Goal: Task Accomplishment & Management: Use online tool/utility

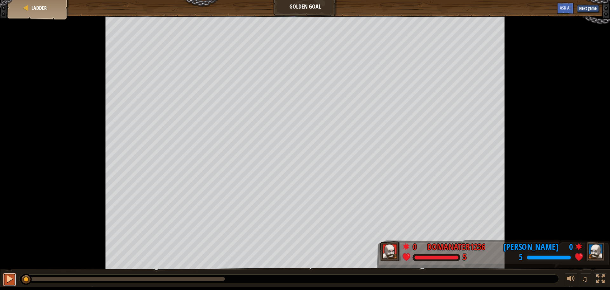
click at [8, 278] on div at bounding box center [9, 278] width 8 height 8
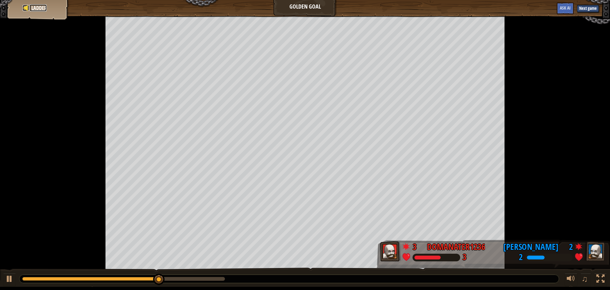
click at [42, 6] on span "Ladder" at bounding box center [38, 7] width 15 height 7
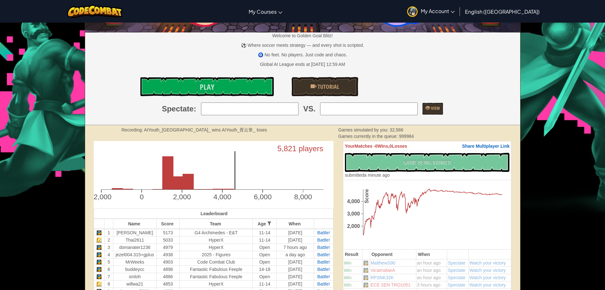
scroll to position [127, 0]
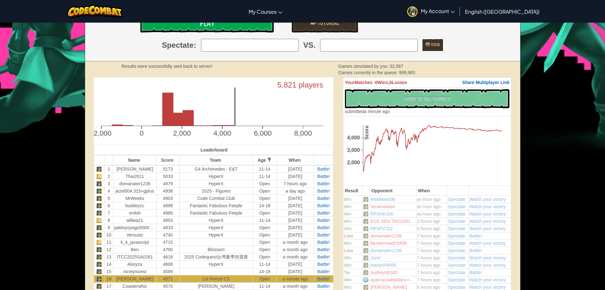
click at [167, 67] on strong "Results were successfully sent back to server!" at bounding box center [167, 66] width 91 height 5
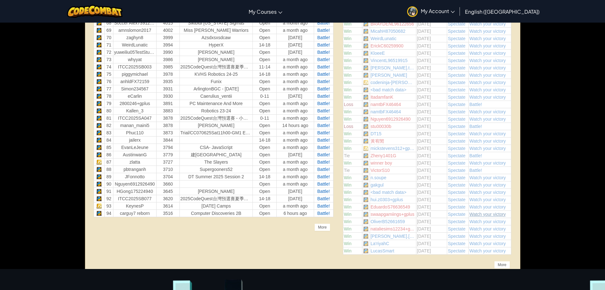
scroll to position [826, 0]
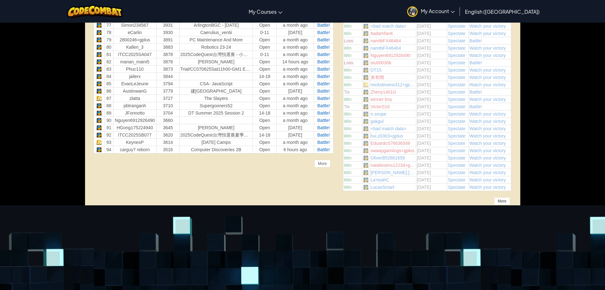
click at [507, 201] on div "More" at bounding box center [503, 201] width 16 height 8
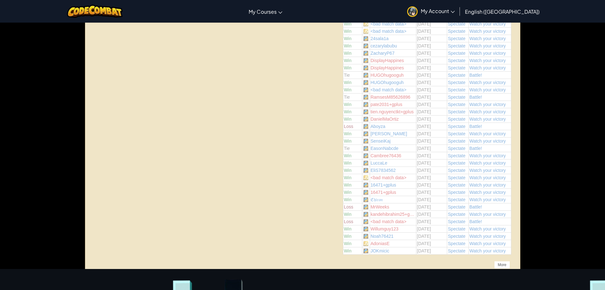
scroll to position [1526, 0]
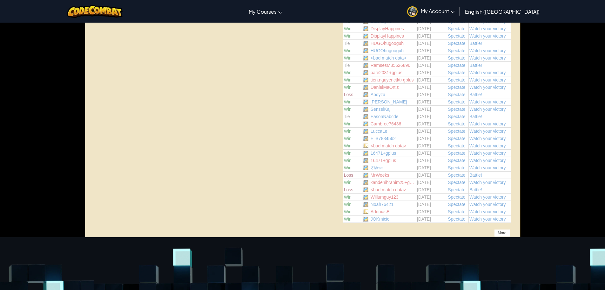
click at [502, 231] on div "More" at bounding box center [503, 233] width 16 height 8
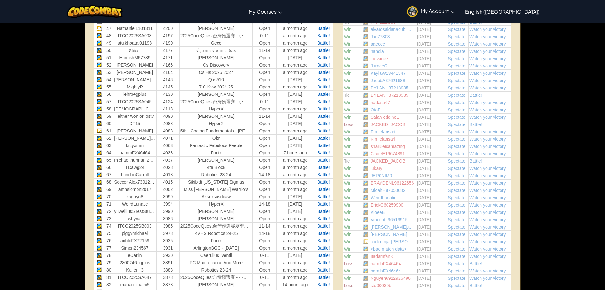
scroll to position [795, 0]
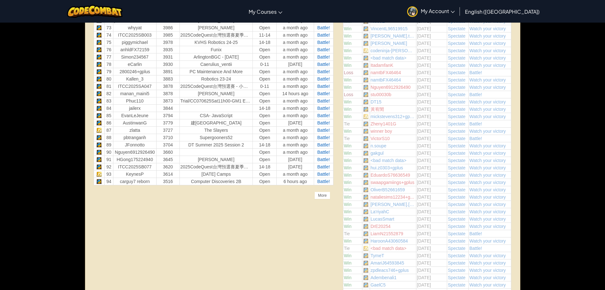
click at [188, 216] on div "Unlock the full potential of the AI League. Get Full Access Contact our team to…" at bounding box center [302, 207] width 437 height 1594
click at [322, 197] on div "More" at bounding box center [323, 195] width 16 height 8
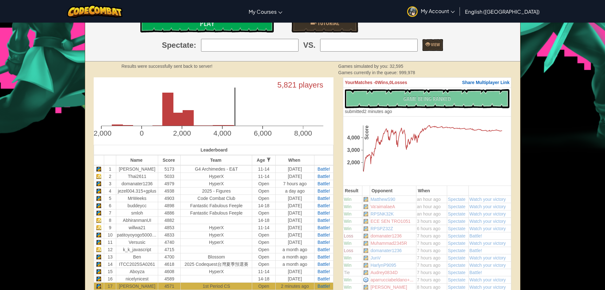
scroll to position [159, 0]
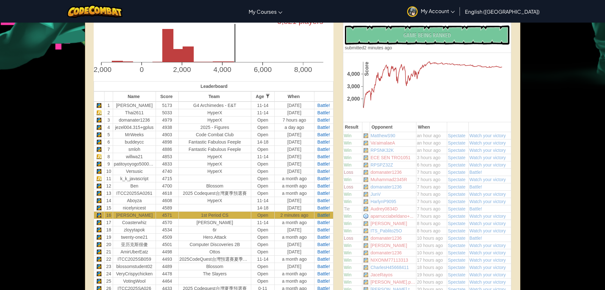
scroll to position [95, 0]
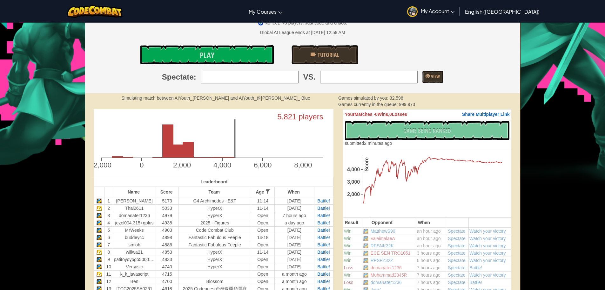
click at [230, 148] on icon "5,821 players -2,000 0 2,000 4,000 6,000 8,000" at bounding box center [214, 141] width 240 height 64
click at [179, 148] on rect at bounding box center [178, 150] width 11 height 13
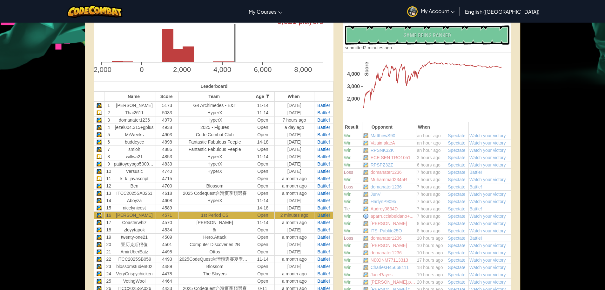
click at [399, 141] on td "Va'aimalaeA" at bounding box center [393, 142] width 46 height 7
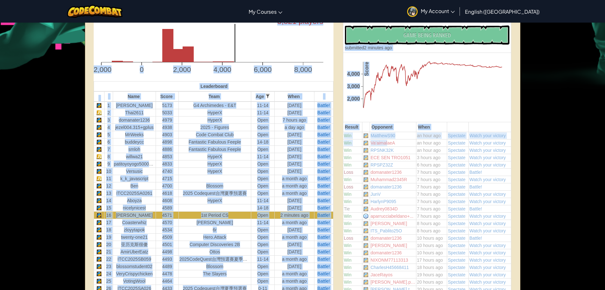
drag, startPoint x: 388, startPoint y: 144, endPoint x: 563, endPoint y: 157, distance: 175.6
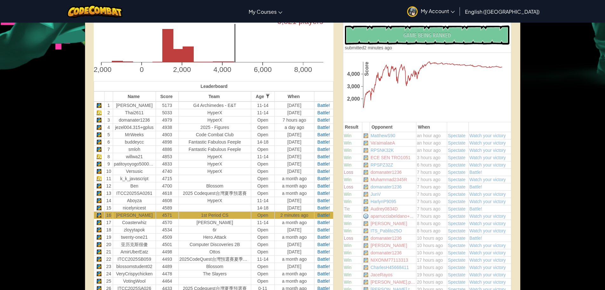
click at [447, 141] on td "an hour ago" at bounding box center [431, 142] width 31 height 7
drag, startPoint x: 415, startPoint y: 134, endPoint x: 466, endPoint y: 147, distance: 52.3
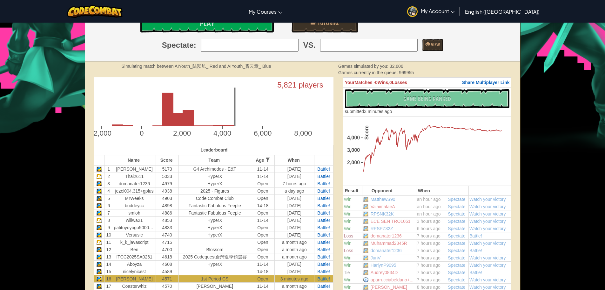
scroll to position [159, 0]
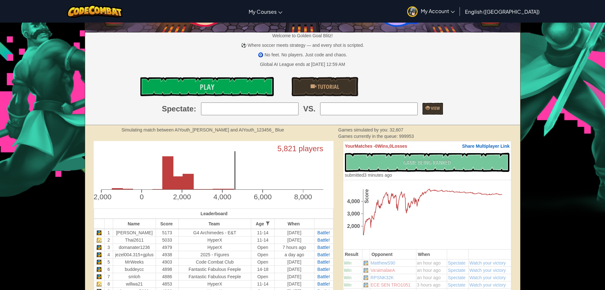
scroll to position [159, 0]
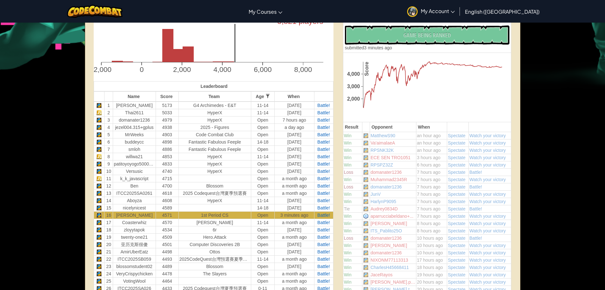
scroll to position [222, 0]
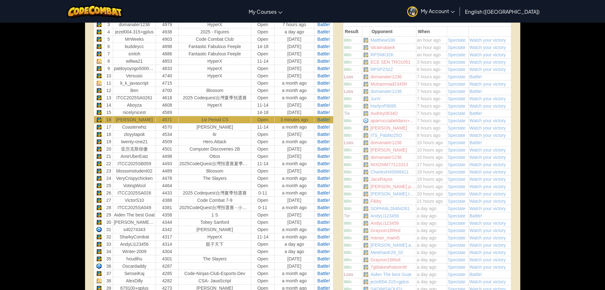
scroll to position [318, 0]
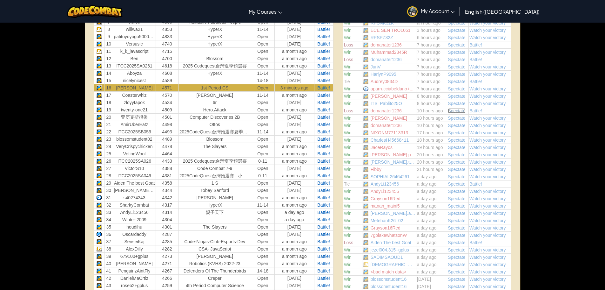
click at [458, 111] on span "Spectate" at bounding box center [456, 110] width 17 height 5
click at [383, 105] on td "ITS_Pablito25O" at bounding box center [393, 102] width 46 height 7
click at [388, 109] on td "domanater1236" at bounding box center [393, 110] width 46 height 7
copy td "domanater1236"
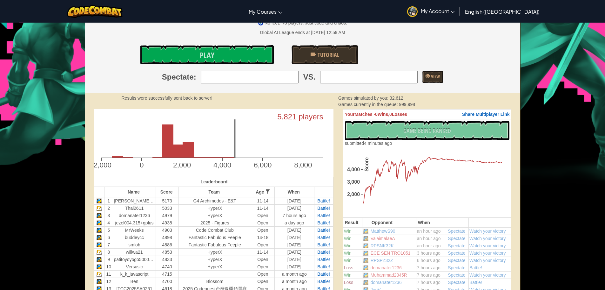
scroll to position [64, 0]
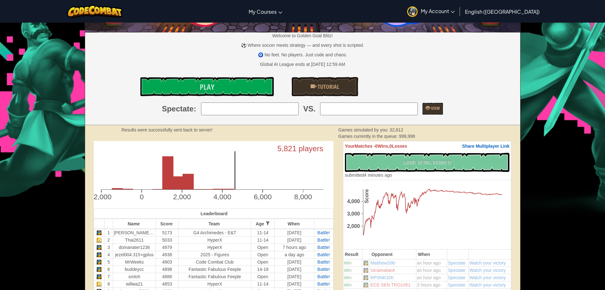
click at [260, 106] on input "search" at bounding box center [250, 108] width 98 height 13
type input "16: Paul Wang"
click at [362, 113] on input "search" at bounding box center [369, 108] width 98 height 13
paste input "domanater1236"
type input "domanater1236"
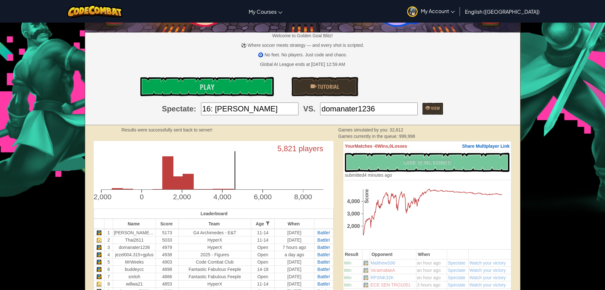
click at [412, 90] on div "Play Tutorial" at bounding box center [302, 86] width 445 height 19
click at [428, 108] on link "View" at bounding box center [433, 109] width 21 height 12
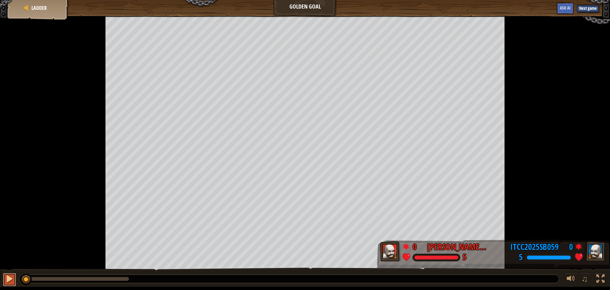
click at [6, 279] on div at bounding box center [9, 278] width 8 height 8
click at [35, 9] on span "Ladder" at bounding box center [38, 7] width 15 height 7
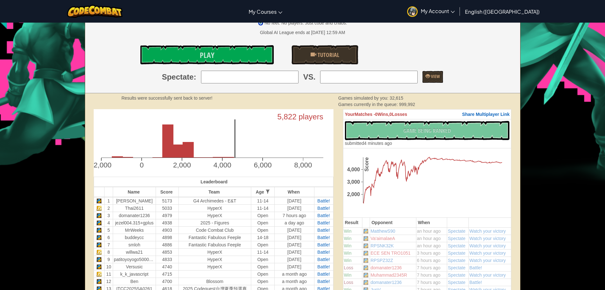
scroll to position [64, 0]
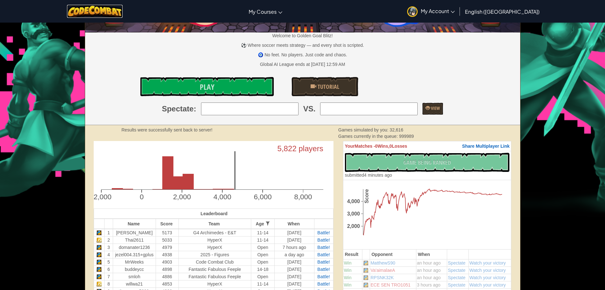
click at [120, 12] on img at bounding box center [95, 11] width 56 height 13
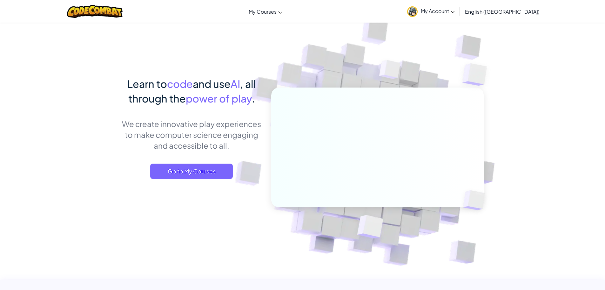
click at [205, 179] on div "Learn to code and use AI , all through the power of play . We create innovative…" at bounding box center [192, 133] width 140 height 115
click at [214, 171] on span "Go to My Courses" at bounding box center [191, 170] width 83 height 15
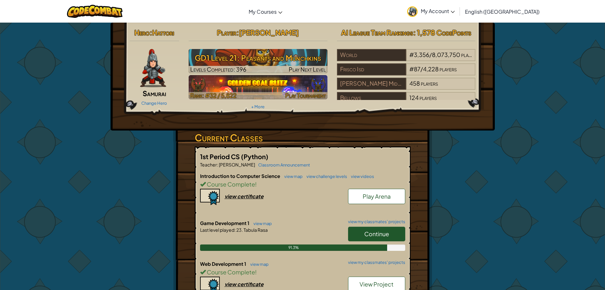
click at [282, 90] on img at bounding box center [258, 87] width 139 height 24
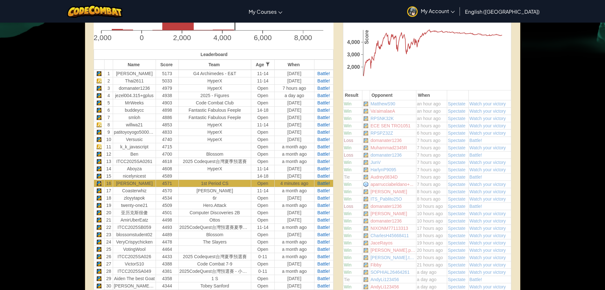
scroll to position [64, 0]
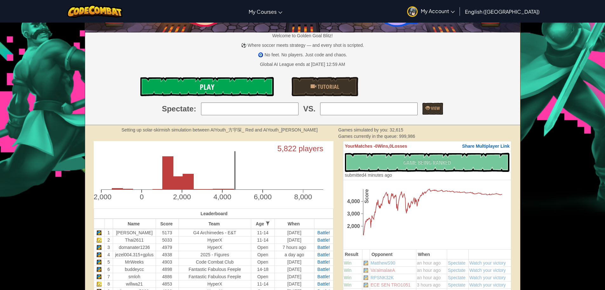
click at [249, 84] on link "Play" at bounding box center [206, 86] width 133 height 19
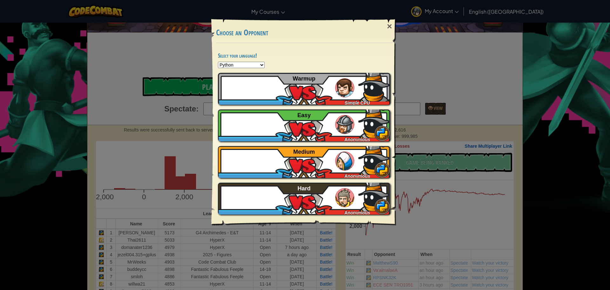
click at [258, 65] on select "Python JavaScript CoffeeScript Lua C++ Java (Experimental)" at bounding box center [241, 65] width 47 height 6
click at [260, 65] on select "Python JavaScript CoffeeScript Lua C++ Java (Experimental)" at bounding box center [241, 65] width 47 height 6
click at [388, 24] on div "×" at bounding box center [389, 26] width 15 height 18
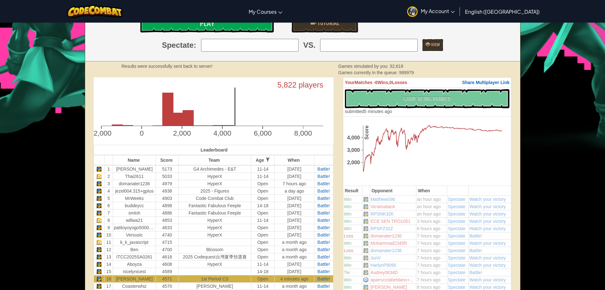
scroll to position [222, 0]
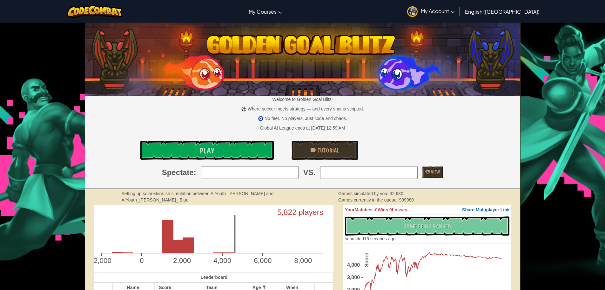
scroll to position [159, 0]
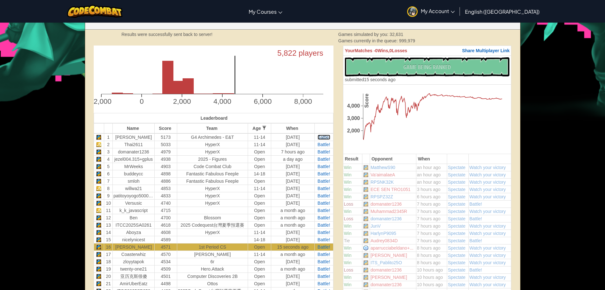
click at [326, 135] on span "Battle!" at bounding box center [324, 136] width 13 height 5
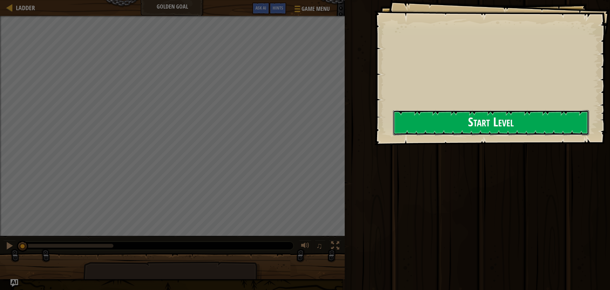
click at [465, 127] on button "Start Level" at bounding box center [491, 122] width 196 height 25
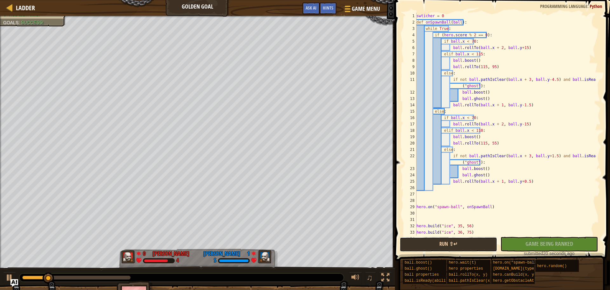
click at [454, 243] on button "Run ⇧↵" at bounding box center [449, 244] width 98 height 15
click at [33, 277] on div "0:04.7 Now: 0:11.0 Max: 0:42.4" at bounding box center [36, 277] width 28 height 4
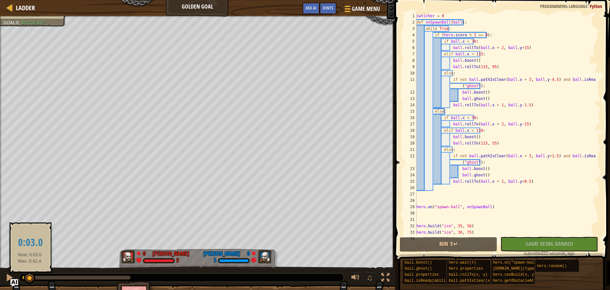
click at [30, 277] on div at bounding box center [29, 277] width 11 height 11
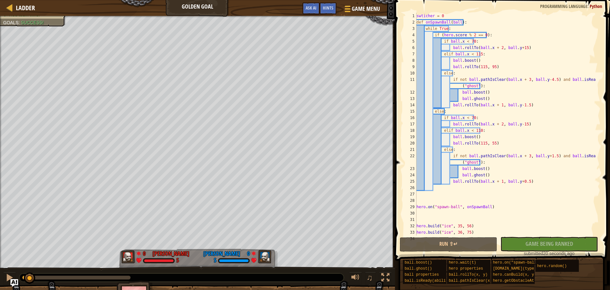
click at [467, 82] on div "swticher = 0 def onSpawnBall ( ball ) : while True : if ( hero . score % 2 == 0…" at bounding box center [505, 130] width 181 height 235
click at [551, 77] on div "swticher = 0 def onSpawnBall ( ball ) : while True : if ( hero . score % 2 == 0…" at bounding box center [505, 130] width 181 height 235
click at [528, 100] on div "swticher = 0 def onSpawnBall ( ball ) : while True : if ( hero . score % 2 == 0…" at bounding box center [505, 130] width 181 height 235
click at [556, 78] on div "swticher = 0 def onSpawnBall ( ball ) : while True : if ( hero . score % 2 == 0…" at bounding box center [505, 130] width 181 height 235
click at [486, 74] on div "swticher = 0 def onSpawnBall ( ball ) : while True : if ( hero . score % 2 == 0…" at bounding box center [505, 130] width 181 height 235
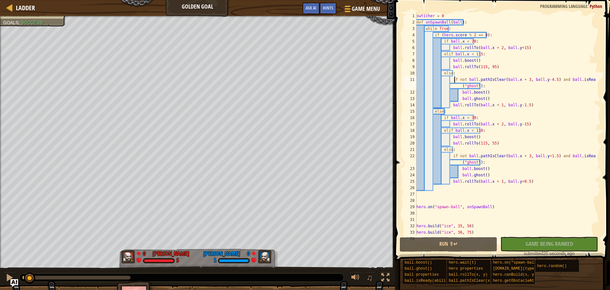
click at [454, 80] on div "swticher = 0 def onSpawnBall ( ball ) : while True : if ( hero . score % 2 == 0…" at bounding box center [505, 130] width 181 height 235
click at [507, 80] on div "swticher = 0 def onSpawnBall ( ball ) : while True : if ( hero . score % 2 == 0…" at bounding box center [505, 130] width 181 height 235
click at [477, 92] on div "swticher = 0 def onSpawnBall ( ball ) : while True : if ( hero . score % 2 == 0…" at bounding box center [505, 130] width 181 height 235
click at [464, 75] on div "swticher = 0 def onSpawnBall ( ball ) : while True : if ( hero . score % 2 == 0…" at bounding box center [505, 130] width 181 height 235
click at [462, 80] on div "swticher = 0 def onSpawnBall ( ball ) : while True : if ( hero . score % 2 == 0…" at bounding box center [505, 130] width 181 height 235
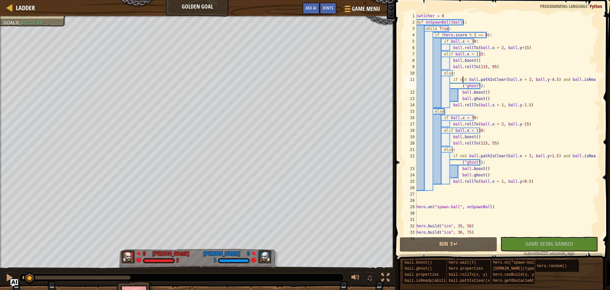
click at [475, 78] on div "swticher = 0 def onSpawnBall ( ball ) : while True : if ( hero . score % 2 == 0…" at bounding box center [505, 130] width 181 height 235
click at [465, 79] on div "swticher = 0 def onSpawnBall ( ball ) : while True : if ( hero . score % 2 == 0…" at bounding box center [505, 130] width 181 height 235
click at [457, 80] on div "swticher = 0 def onSpawnBall ( ball ) : while True : if ( hero . score % 2 == 0…" at bounding box center [505, 130] width 181 height 235
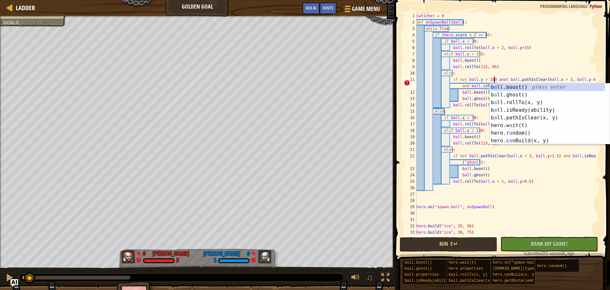
scroll to position [3, 7]
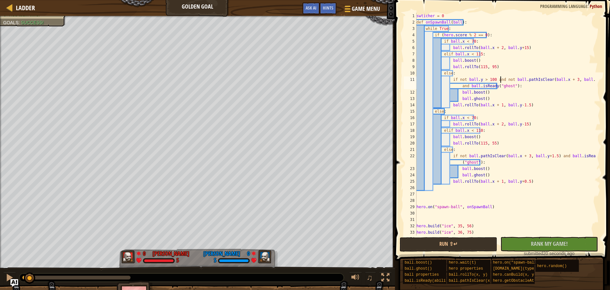
click at [522, 93] on div "swticher = 0 def onSpawnBall ( ball ) : while True : if ( hero . score % 2 == 0…" at bounding box center [505, 130] width 181 height 235
type textarea "ball.boost()"
click at [464, 242] on button "Run ⇧↵" at bounding box center [449, 244] width 98 height 15
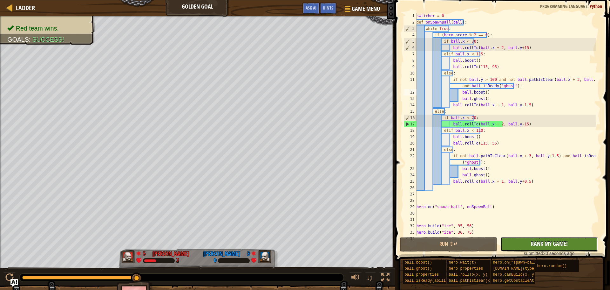
click at [547, 246] on span "Rank My Game!" at bounding box center [549, 243] width 37 height 8
